Goal: Information Seeking & Learning: Learn about a topic

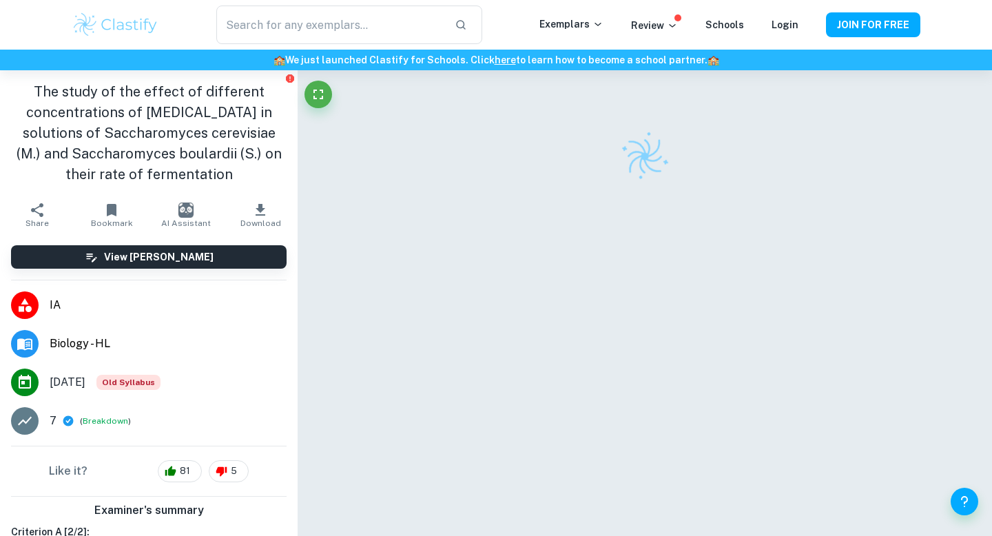
click at [136, 32] on img at bounding box center [115, 25] width 87 height 28
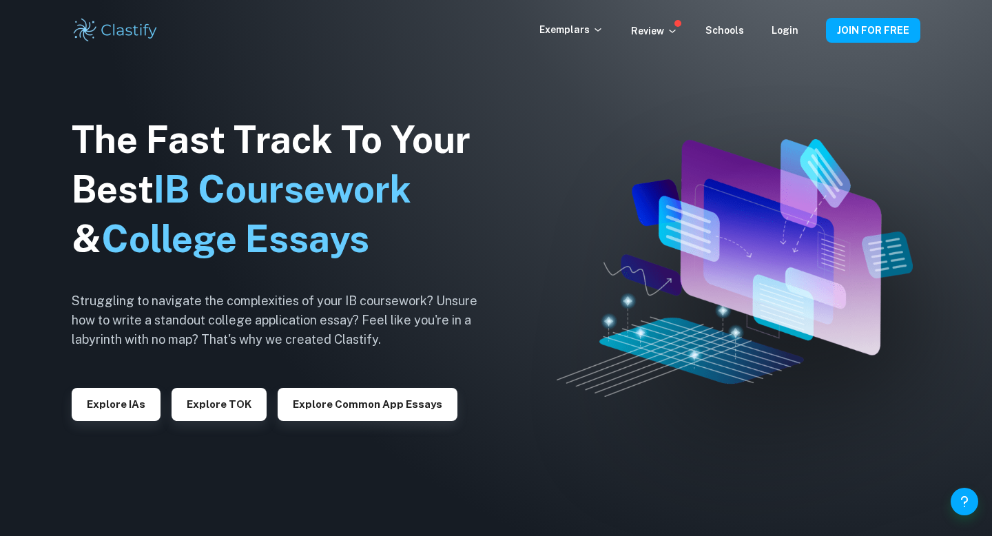
click at [136, 31] on img at bounding box center [115, 31] width 87 height 28
click at [96, 391] on button "Explore IAs" at bounding box center [116, 404] width 89 height 33
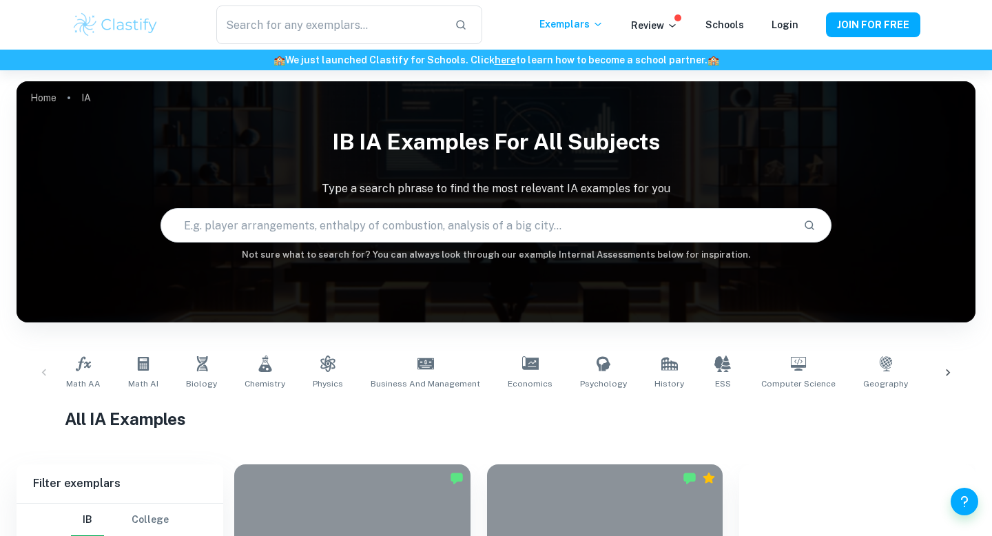
click at [48, 364] on div "Math AA Math AI Biology Chemistry Physics Business and Management Economics Psy…" at bounding box center [496, 372] width 937 height 45
click at [48, 373] on div "Math AA Math AI Biology Chemistry Physics Business and Management Economics Psy…" at bounding box center [496, 372] width 937 height 45
click at [951, 366] on icon at bounding box center [948, 373] width 14 height 14
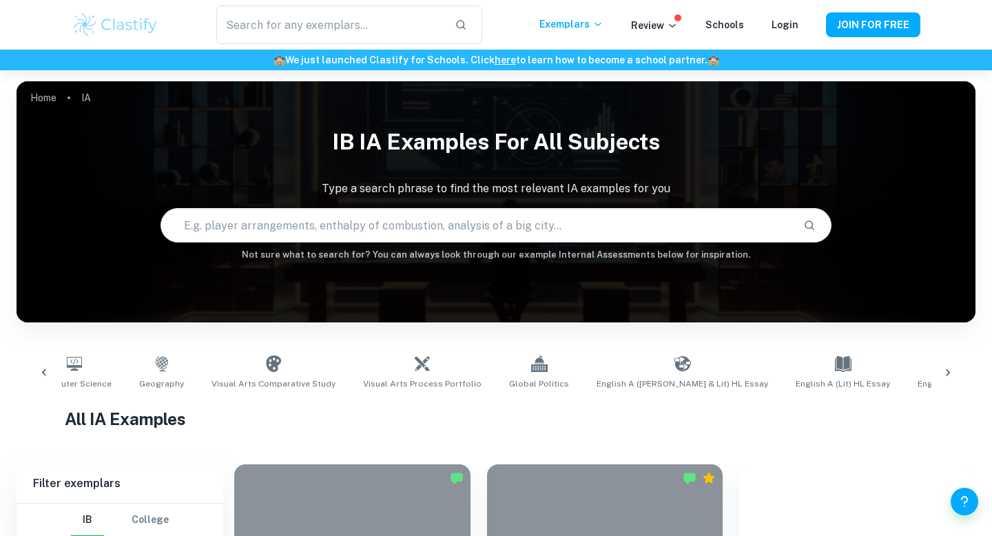
scroll to position [0, 774]
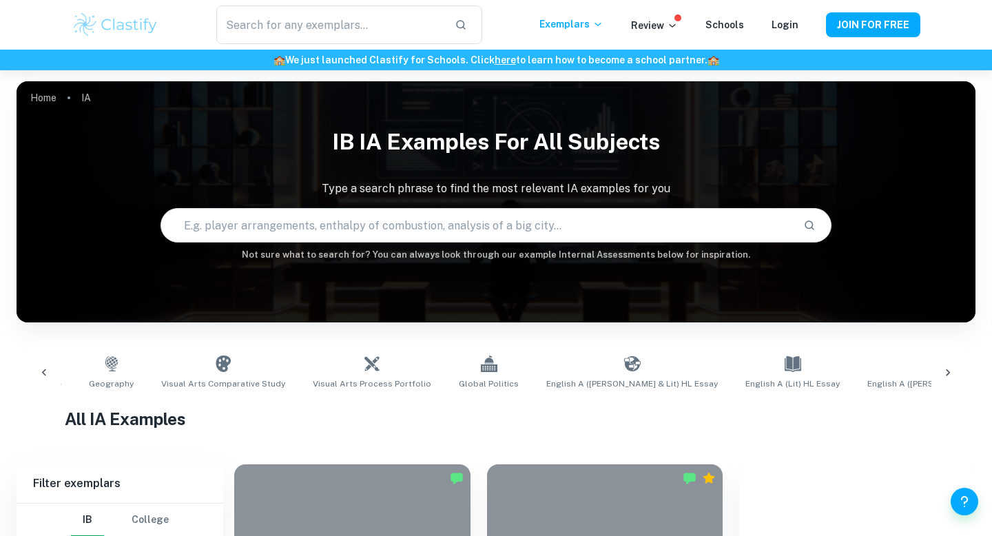
click at [951, 366] on icon at bounding box center [948, 373] width 14 height 14
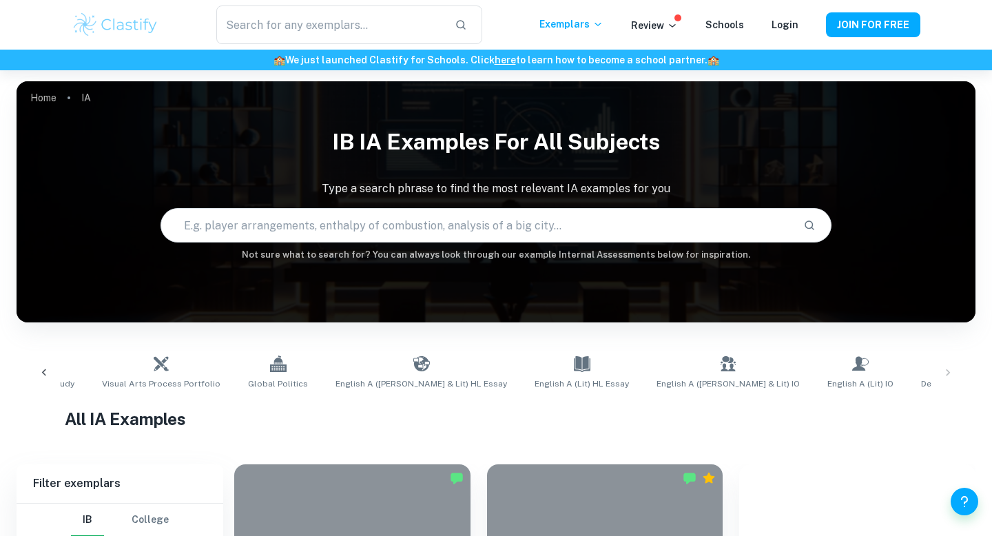
click at [944, 376] on div "Math AA Math AI Biology Chemistry Physics Business and Management Economics Psy…" at bounding box center [496, 372] width 937 height 45
click at [43, 368] on icon at bounding box center [44, 373] width 14 height 14
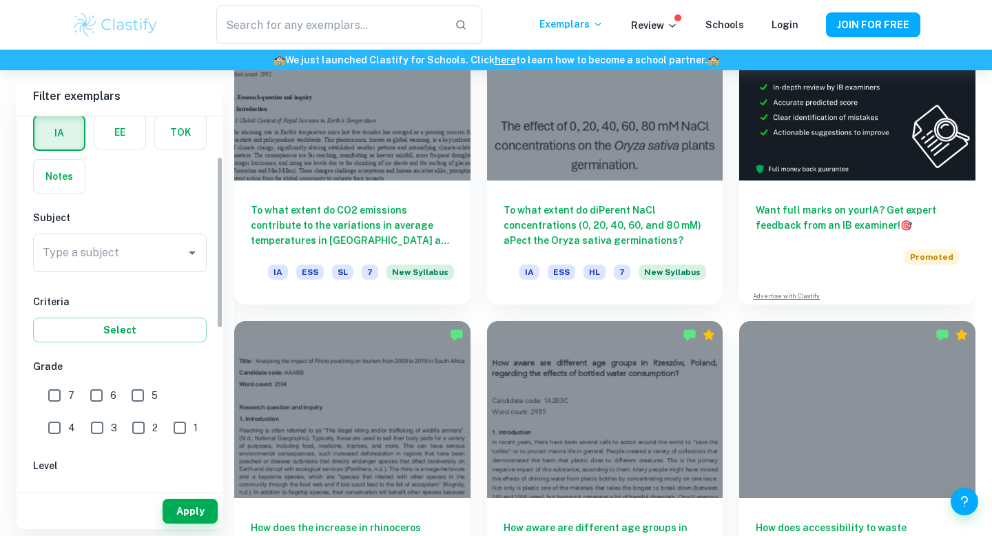
scroll to position [92, 0]
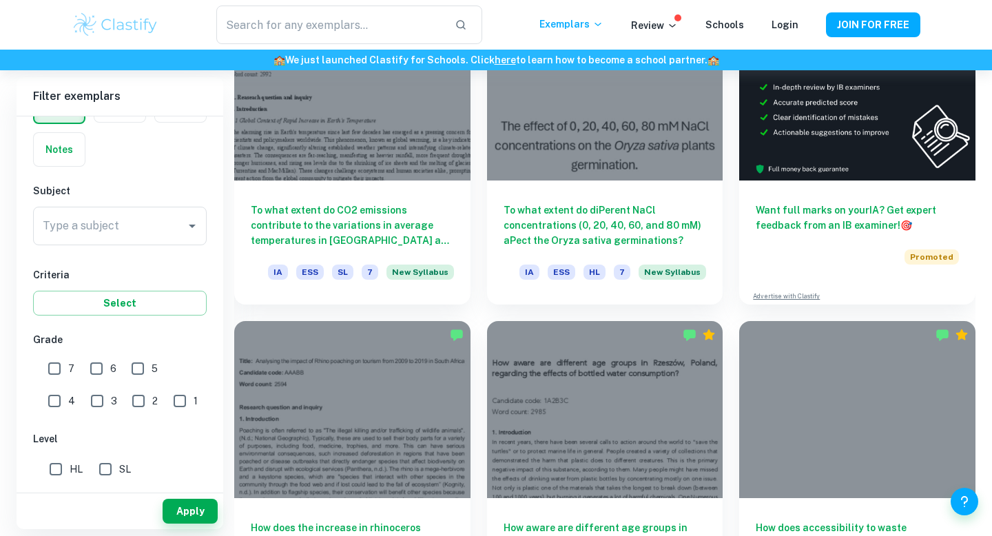
click at [87, 206] on div "Subject Type a subject Type a subject" at bounding box center [120, 217] width 174 height 68
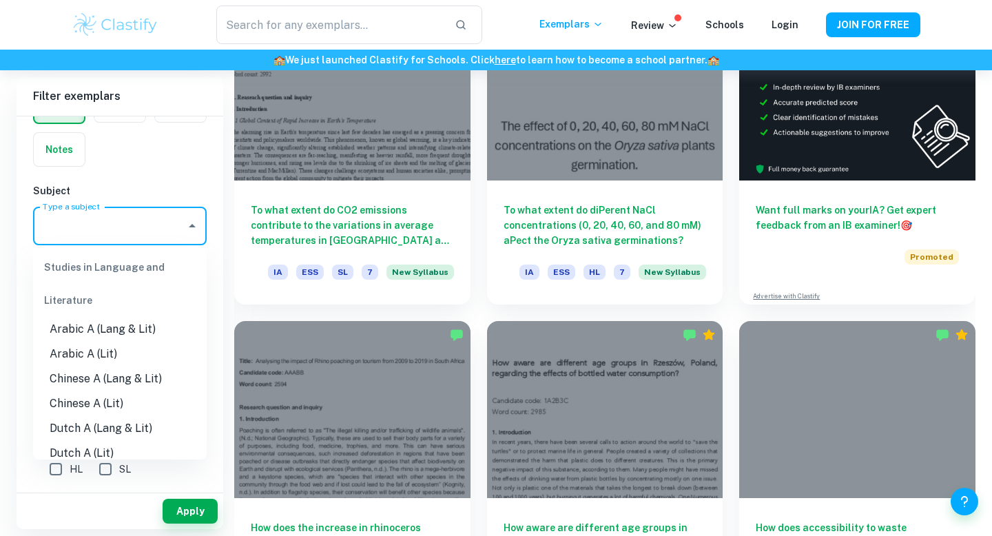
click at [87, 216] on input "Type a subject" at bounding box center [109, 226] width 141 height 26
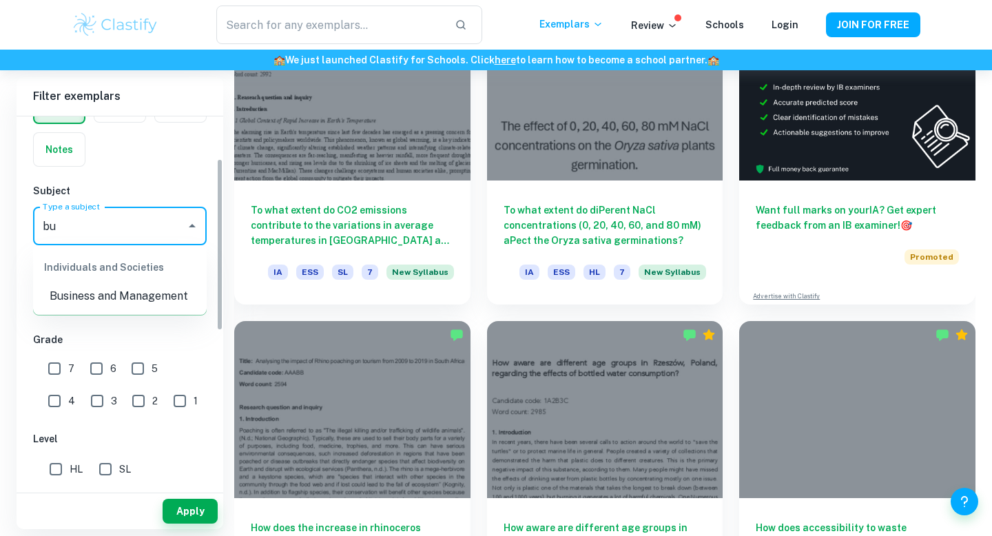
click at [61, 300] on li "Business and Management" at bounding box center [120, 296] width 174 height 25
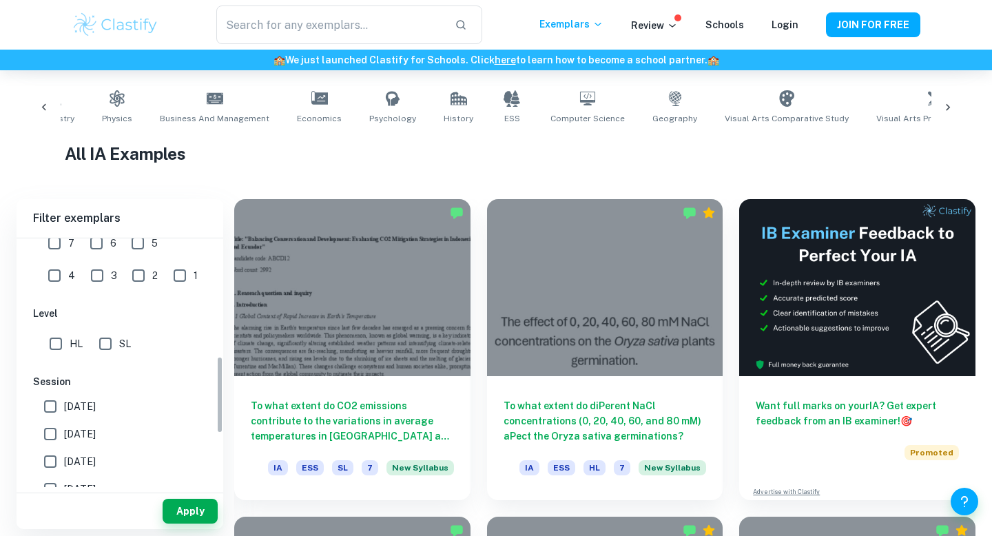
scroll to position [377, 0]
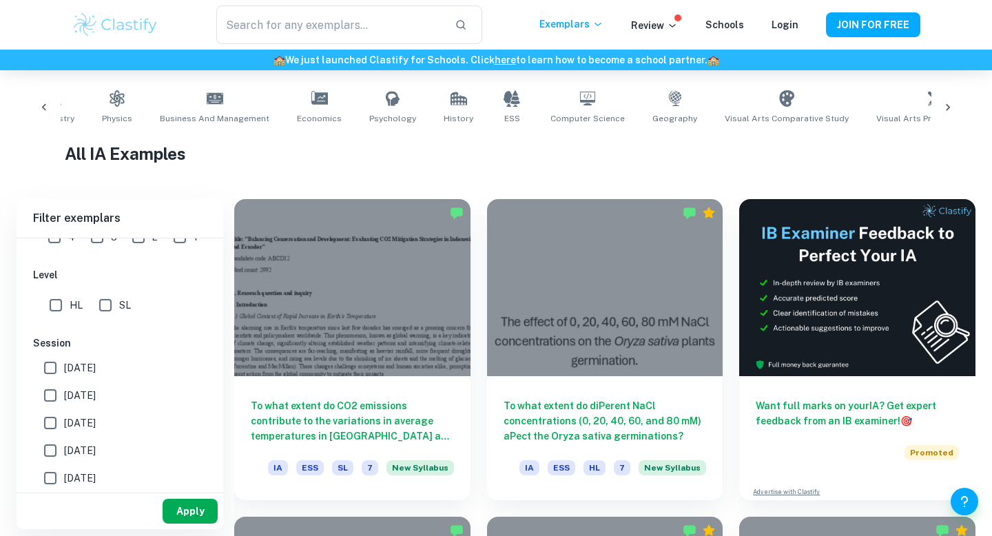
type input "Business and Management"
click at [182, 503] on button "Apply" at bounding box center [190, 511] width 55 height 25
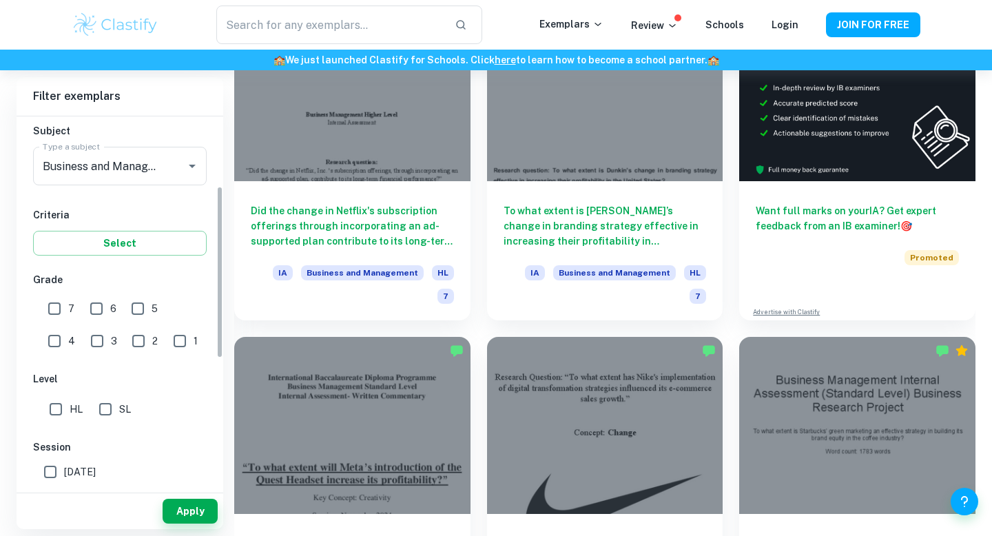
scroll to position [154, 0]
click at [97, 408] on input "SL" at bounding box center [106, 407] width 28 height 28
checkbox input "true"
click at [187, 503] on button "Apply" at bounding box center [190, 511] width 55 height 25
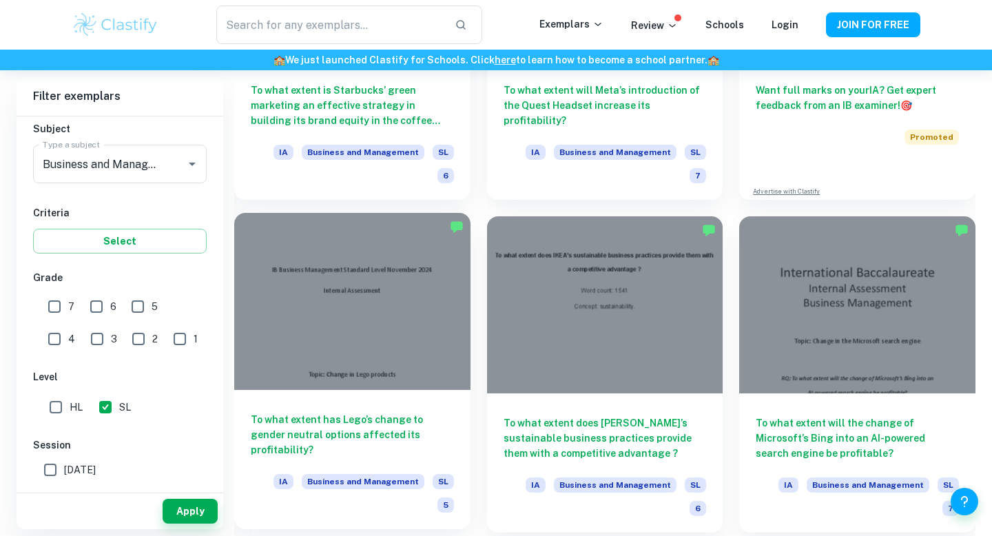
scroll to position [583, 0]
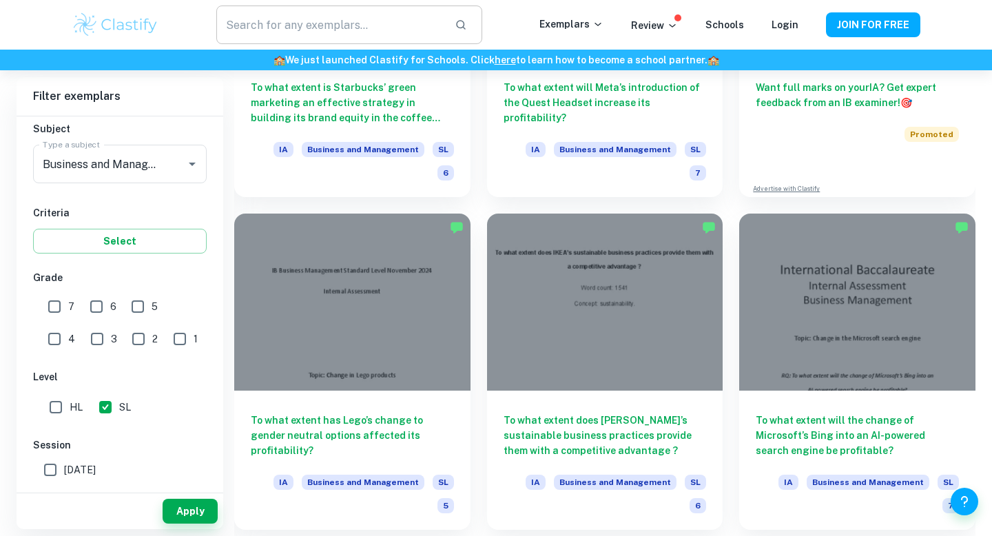
click at [325, 34] on input "text" at bounding box center [329, 25] width 227 height 39
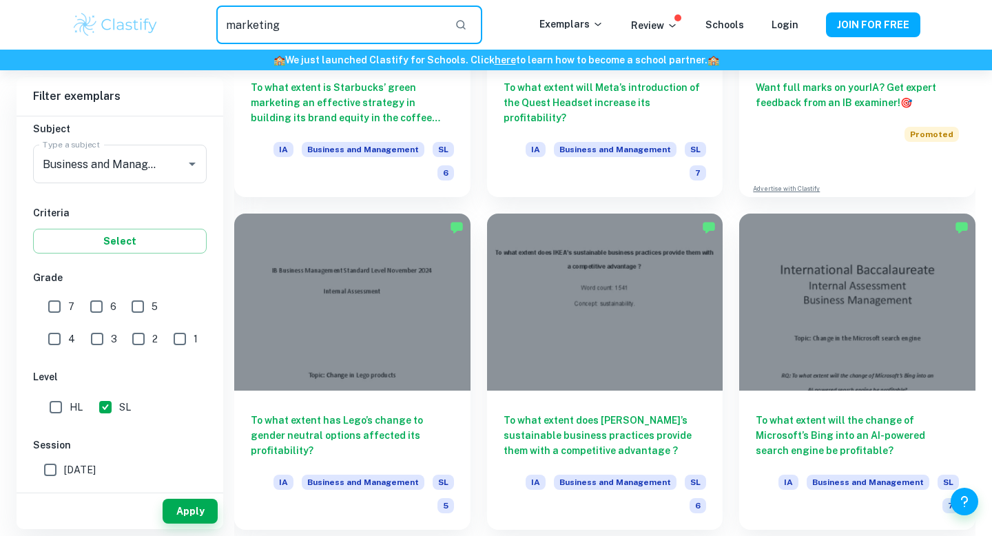
type input "marketing"
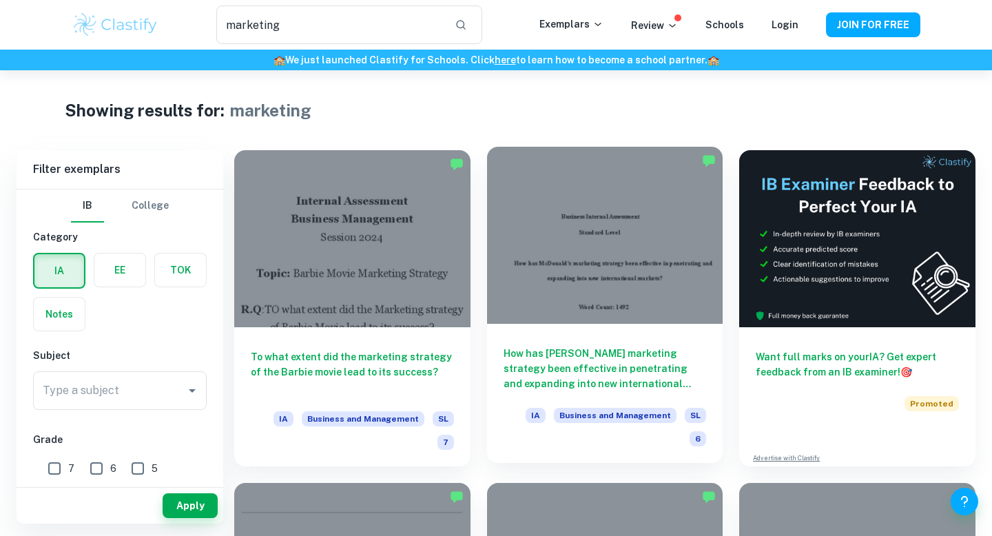
click at [512, 230] on div at bounding box center [605, 235] width 236 height 177
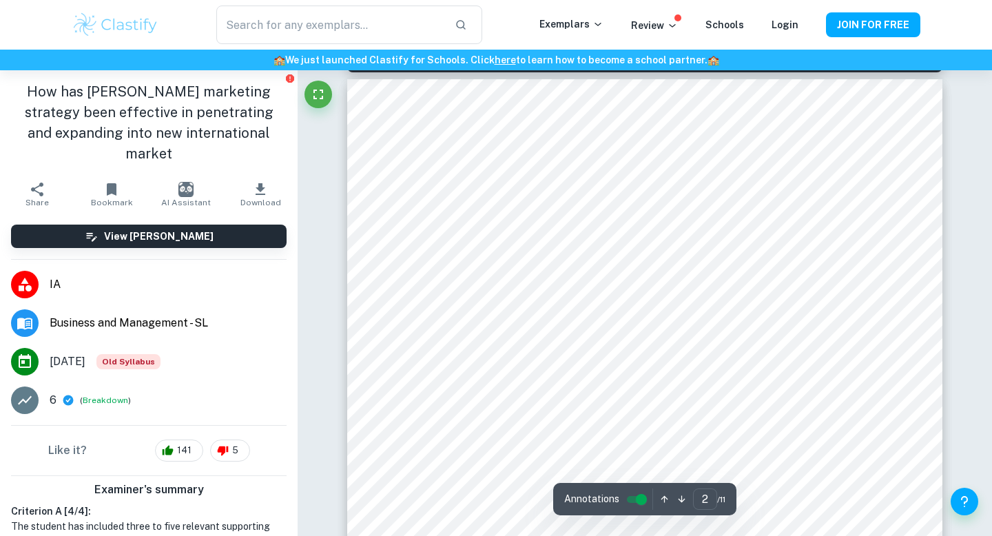
scroll to position [880, 0]
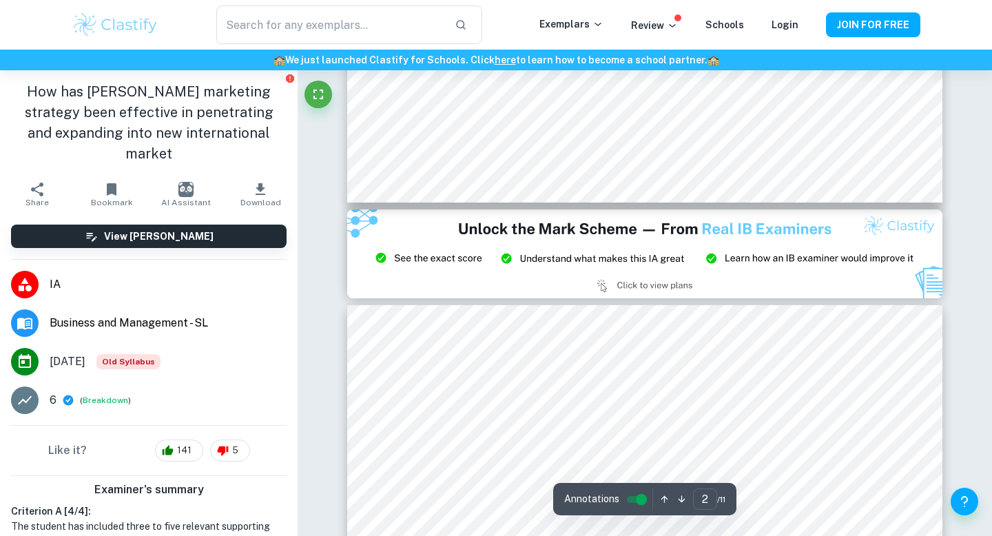
type input "3"
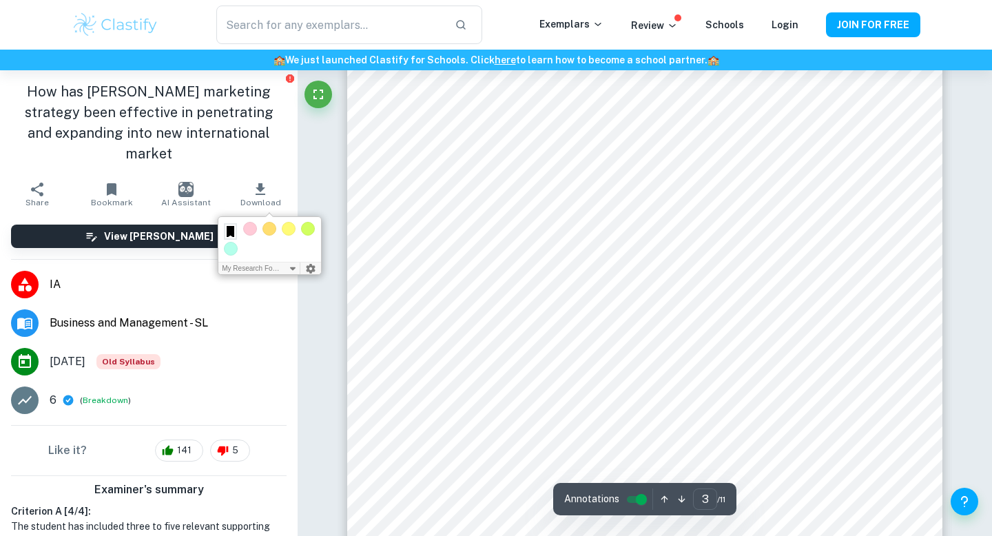
scroll to position [1933, 0]
type input "marketing"
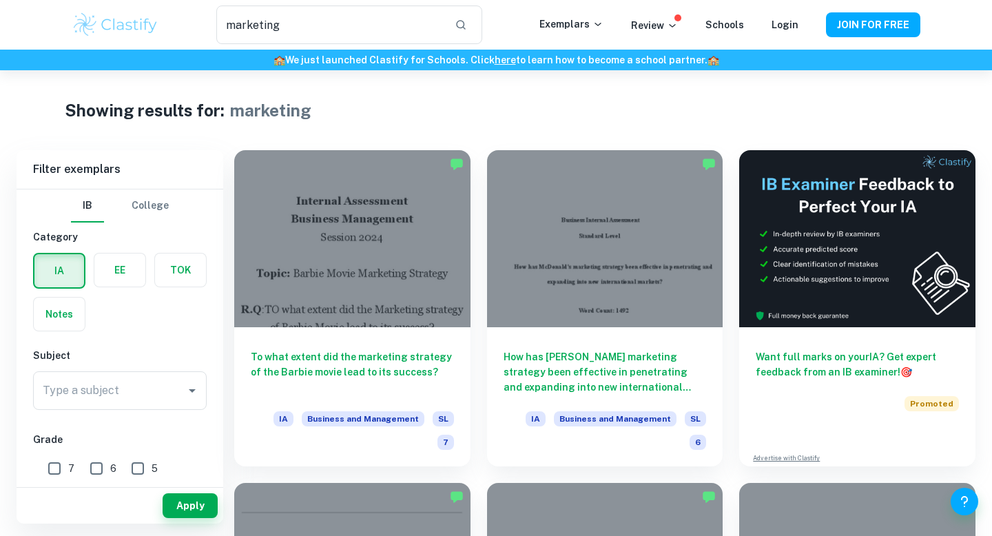
click at [61, 483] on div "Apply" at bounding box center [120, 502] width 207 height 42
click at [59, 473] on input "7" at bounding box center [55, 469] width 28 height 28
checkbox input "true"
click at [174, 515] on button "Apply" at bounding box center [190, 505] width 55 height 25
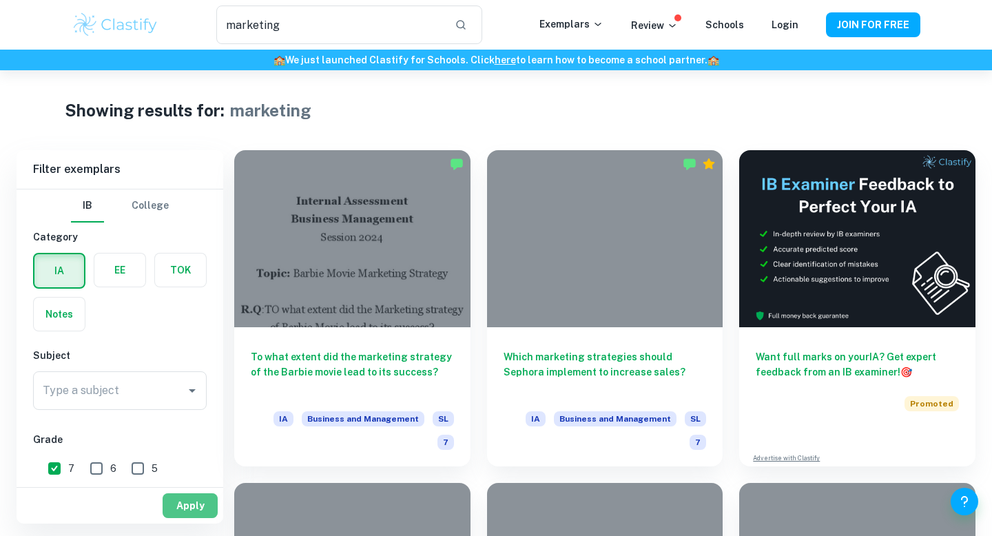
click at [182, 507] on button "Apply" at bounding box center [190, 505] width 55 height 25
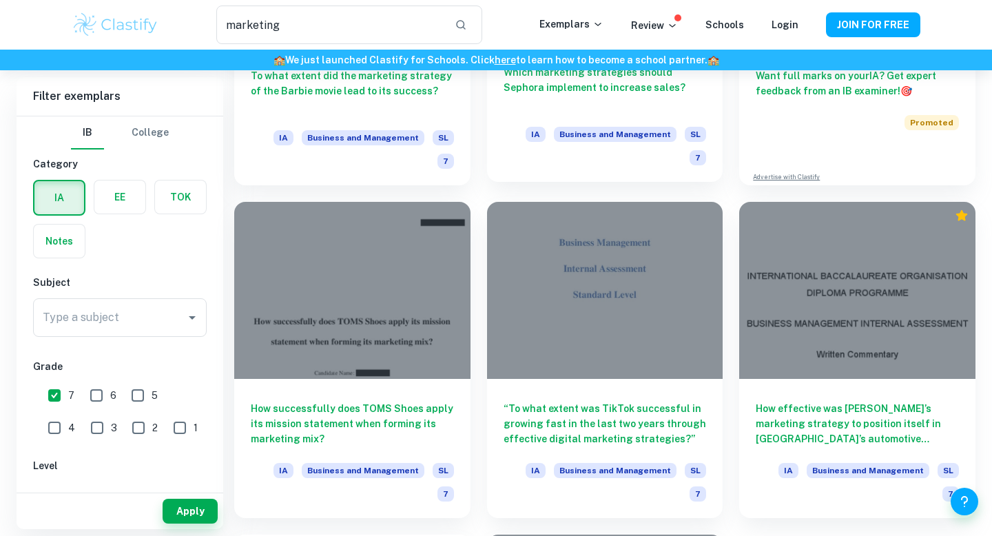
scroll to position [265, 0]
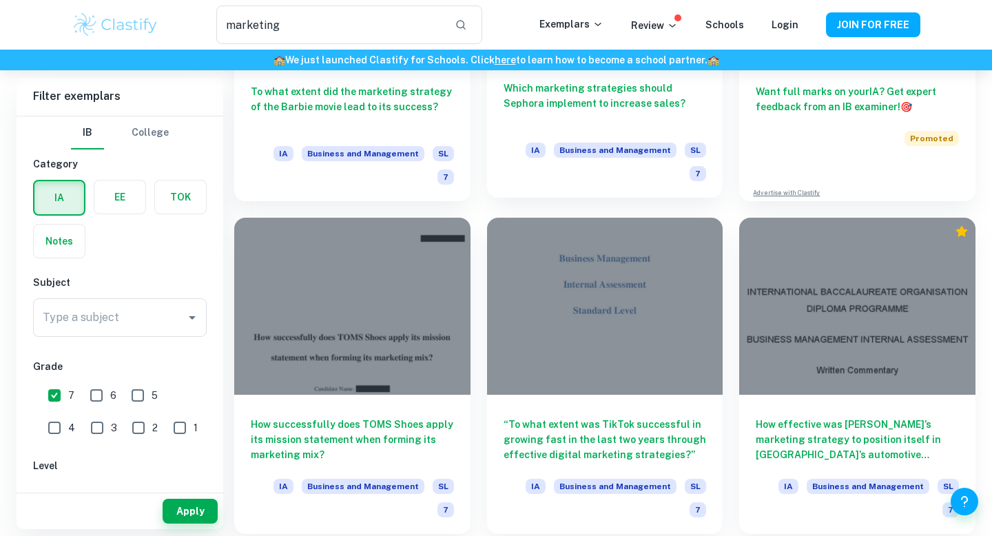
click at [638, 142] on div "Which marketing strategies should Sephora implement to increase sales? IA Busin…" at bounding box center [605, 128] width 236 height 139
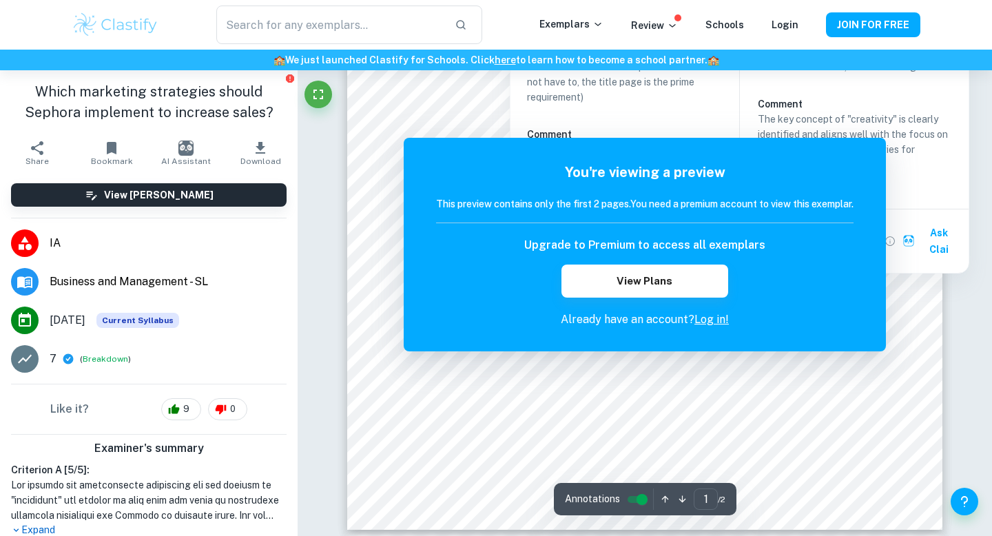
scroll to position [285, 0]
